Goal: Transaction & Acquisition: Purchase product/service

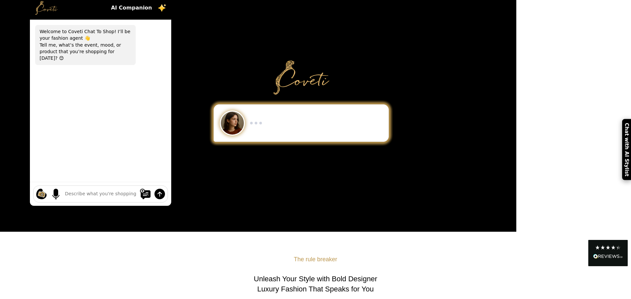
scroll to position [16, 0]
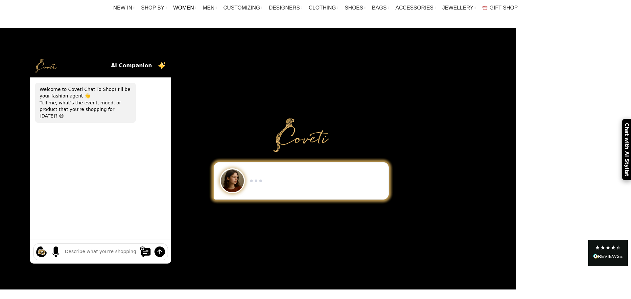
click at [194, 5] on span "WOMEN" at bounding box center [183, 8] width 21 height 6
click at [346, 8] on span "SHOES" at bounding box center [354, 8] width 18 height 6
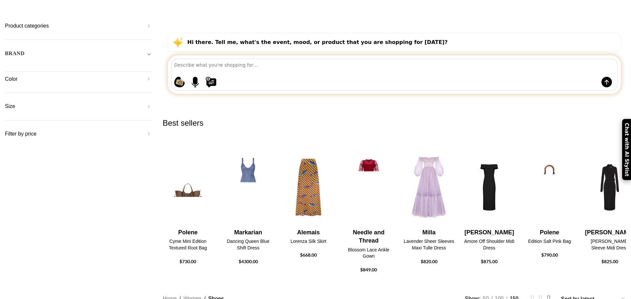
scroll to position [162, 0]
